Goal: Information Seeking & Learning: Check status

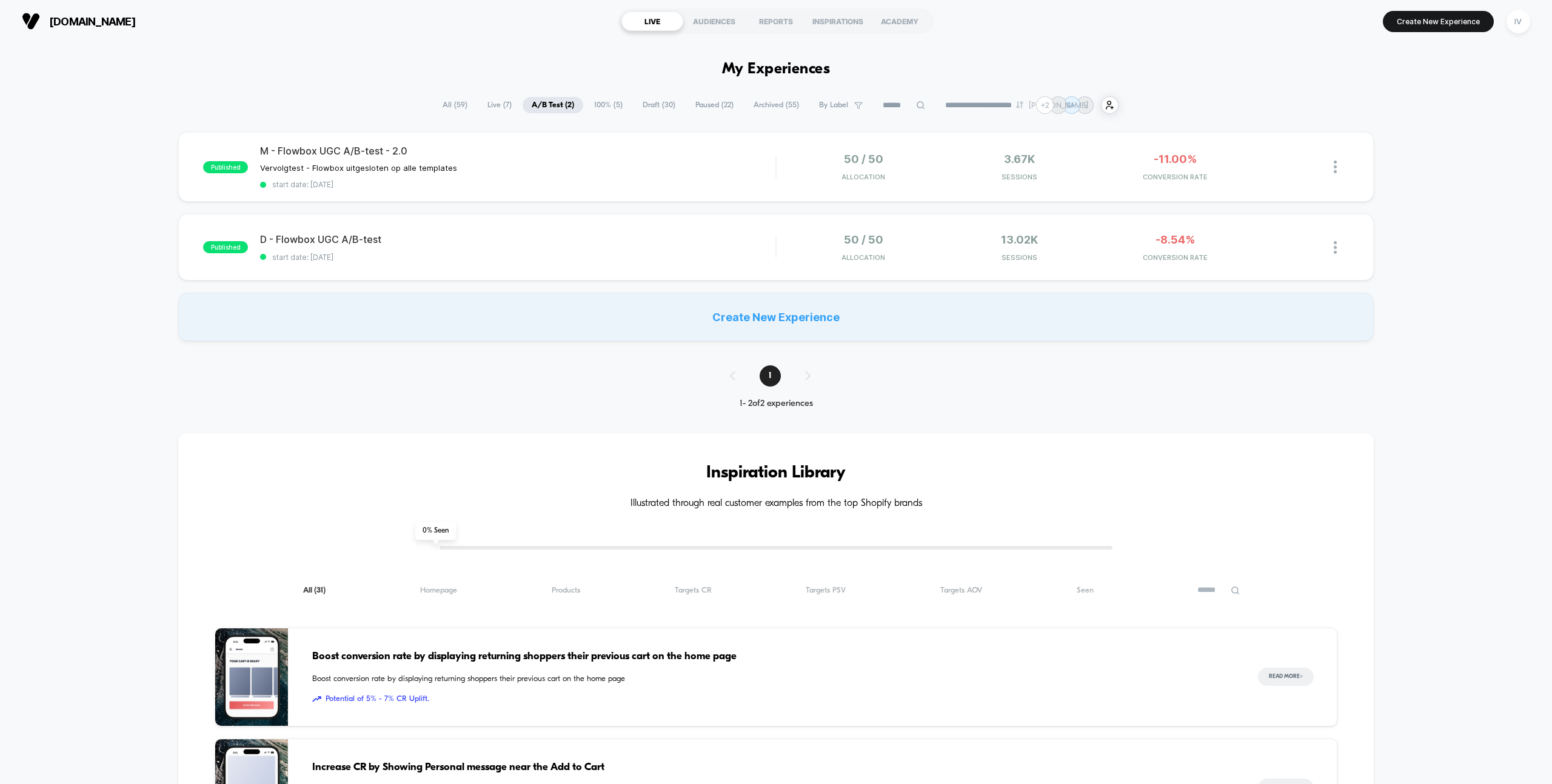
drag, startPoint x: 1231, startPoint y: 111, endPoint x: 1253, endPoint y: 58, distance: 57.4
click at [1231, 111] on div "**********" at bounding box center [776, 105] width 1552 height 17
click at [1259, 40] on div "most-wanted.com LIVE AUDIENCES REPORTS INSPIRATIONS ACADEMY Create New Experien…" at bounding box center [776, 21] width 1552 height 42
click at [650, 175] on div "M - Flowbox UGC A/B-test - 2.0 Vervolgtest - Flowbox uitgesloten op alle templa…" at bounding box center [517, 166] width 515 height 44
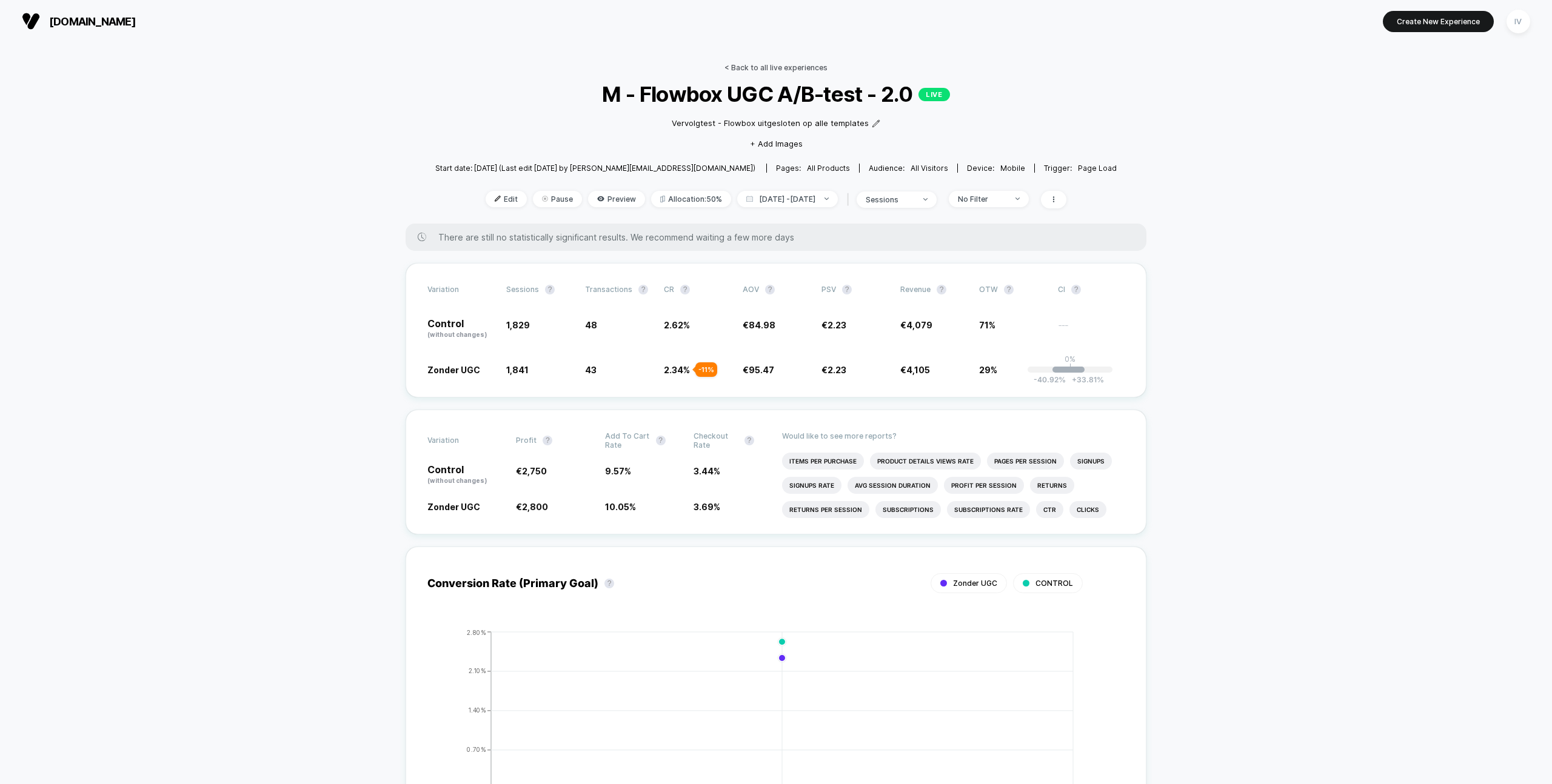
click at [784, 69] on link "< Back to all live experiences" at bounding box center [776, 67] width 103 height 9
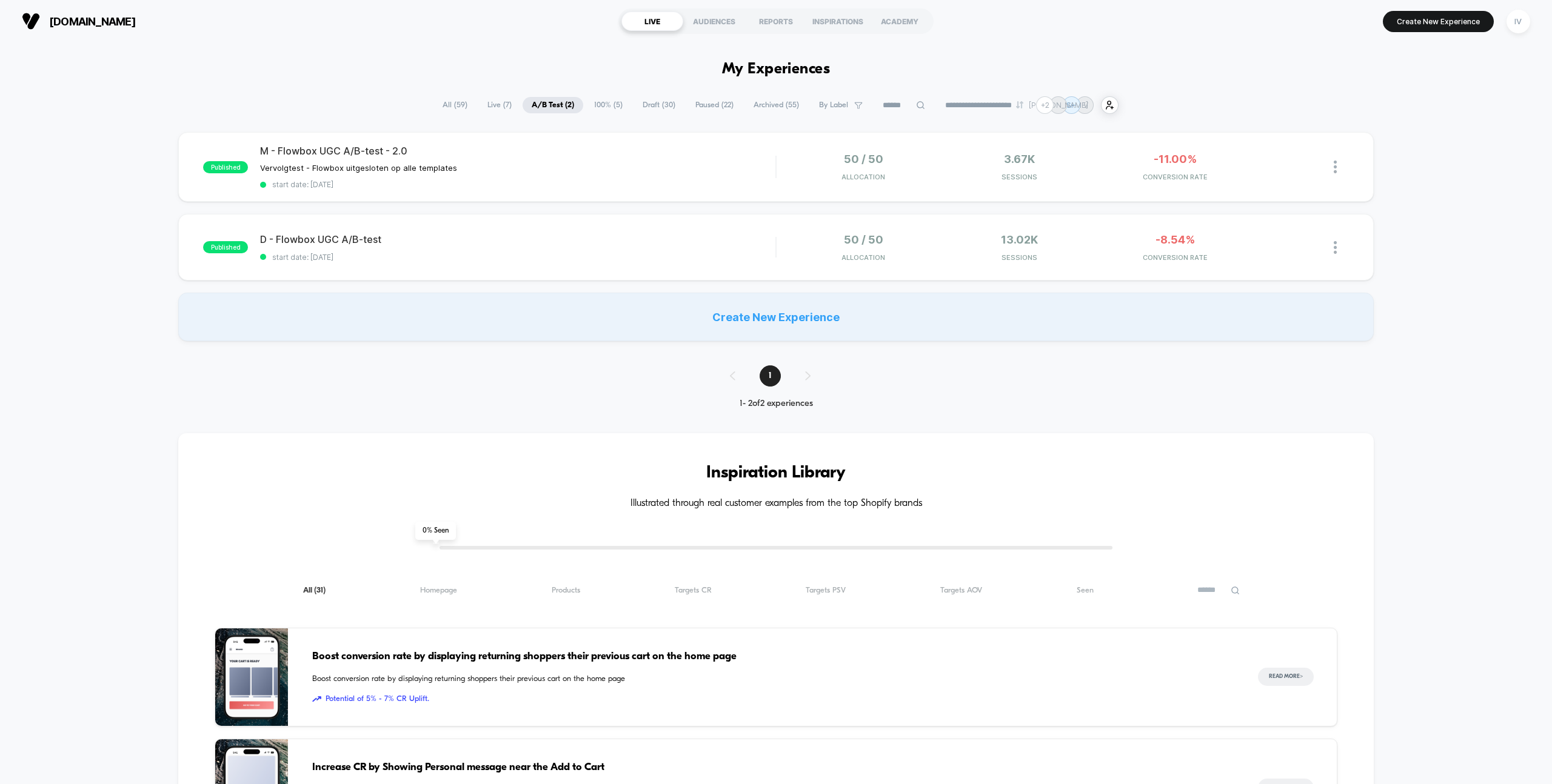
click at [602, 103] on span "100% ( 5 )" at bounding box center [608, 105] width 47 height 16
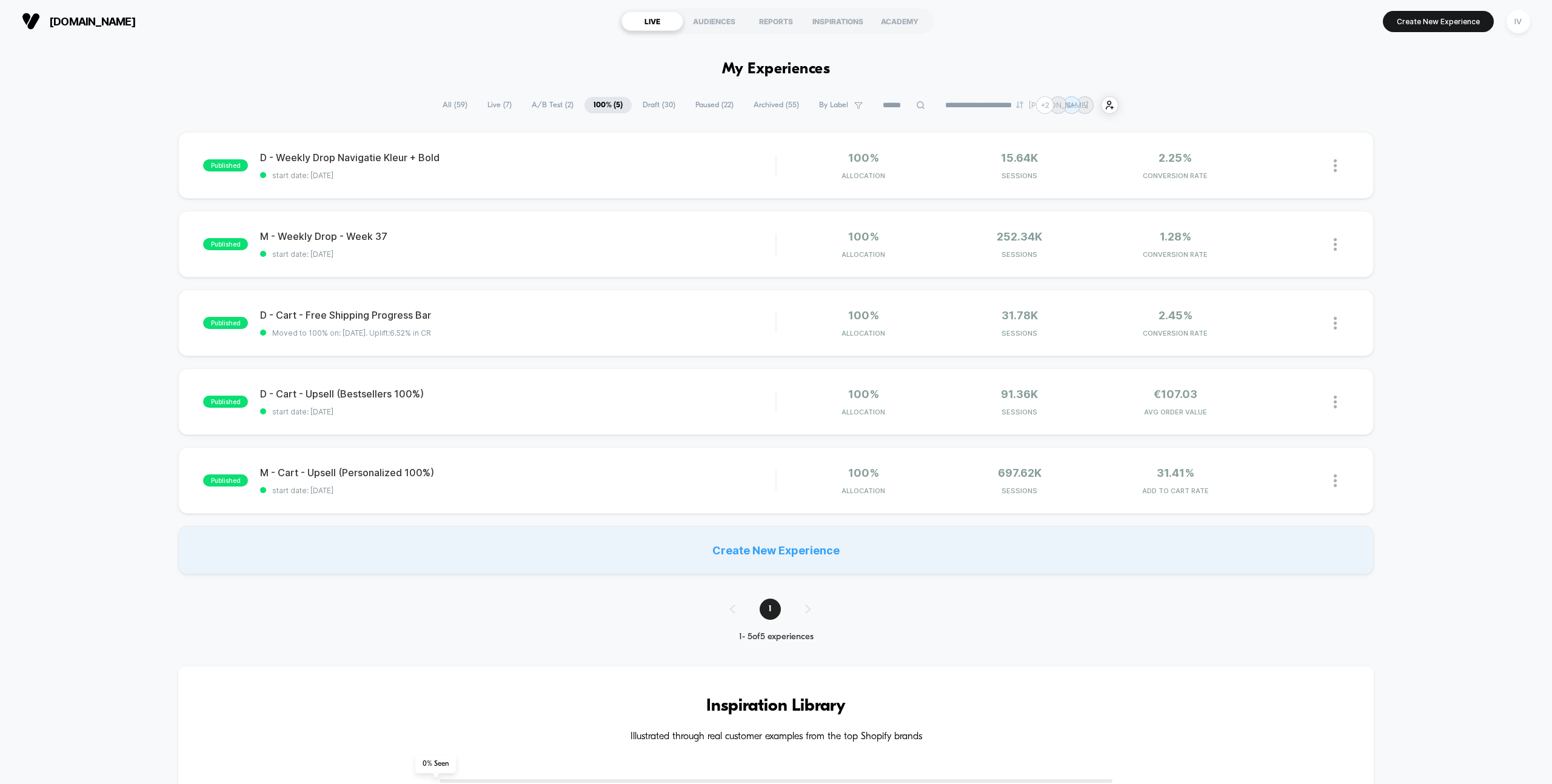
click at [543, 102] on span "A/B Test ( 2 )" at bounding box center [553, 105] width 60 height 16
